Goal: Information Seeking & Learning: Learn about a topic

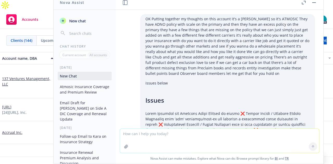
scroll to position [1913, 0]
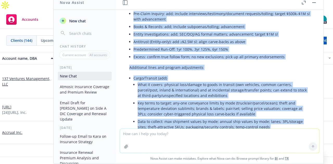
click at [23, 157] on div "Can't find an account? Search for it" at bounding box center [166, 163] width 333 height 12
